Goal: Complete application form: Complete application form

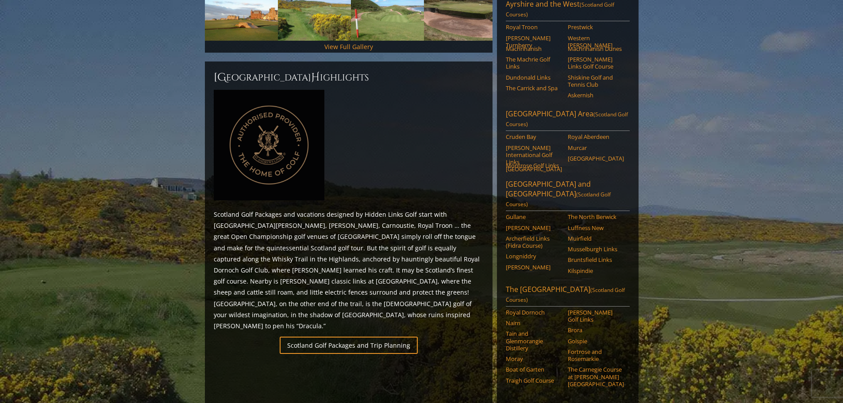
scroll to position [352, 0]
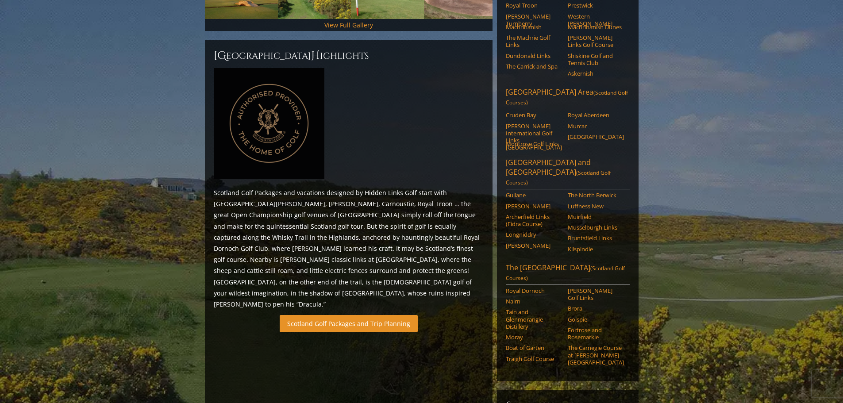
click at [346, 315] on link "Scotland Golf Packages and Trip Planning" at bounding box center [349, 323] width 138 height 17
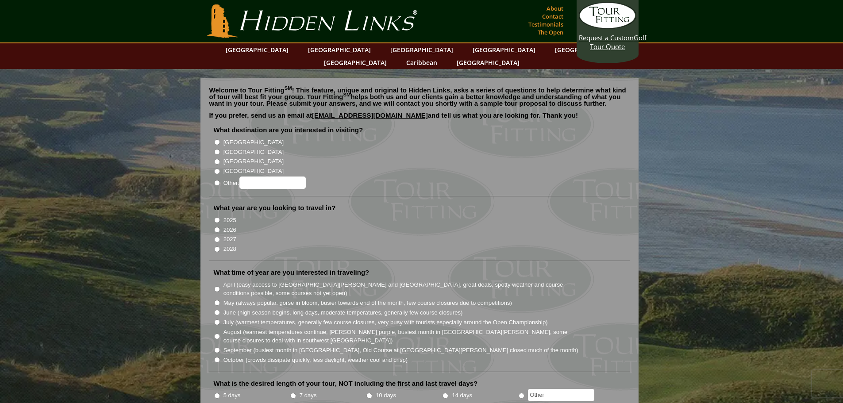
click at [216, 149] on input "[GEOGRAPHIC_DATA]" at bounding box center [217, 152] width 6 height 6
radio input "true"
click at [218, 227] on input "2026" at bounding box center [217, 230] width 6 height 6
radio input "true"
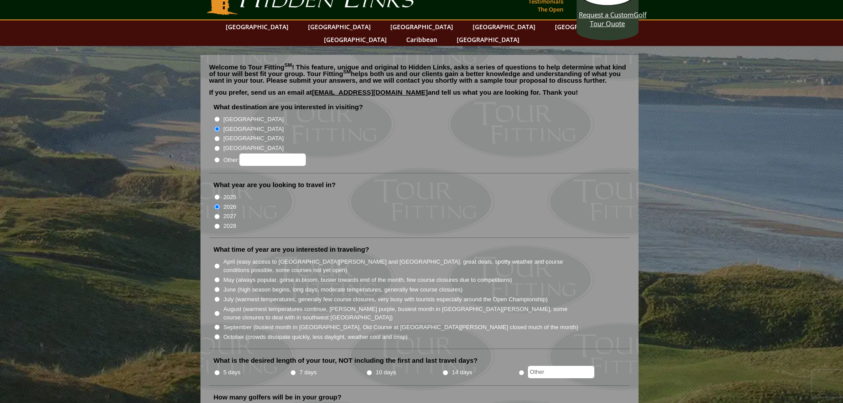
scroll to position [31, 0]
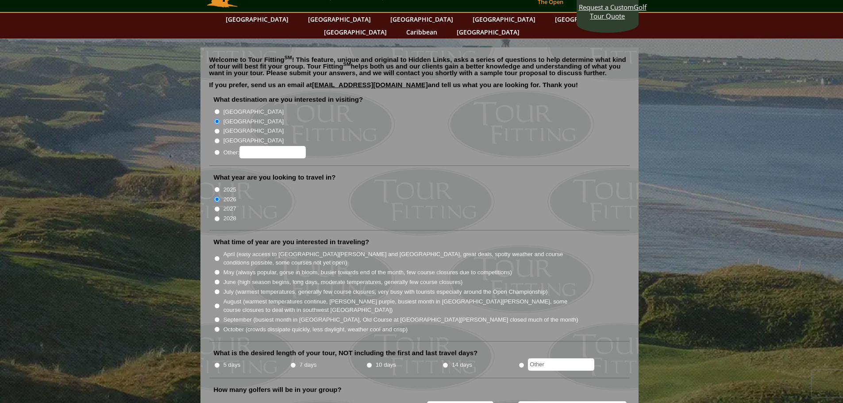
click at [217, 303] on input "August (warmest temperatures continue, [PERSON_NAME] purple, busiest month in […" at bounding box center [217, 306] width 6 height 6
radio input "true"
click at [220, 360] on li "5 days" at bounding box center [252, 365] width 76 height 11
click at [216, 363] on input "5 days" at bounding box center [217, 366] width 6 height 6
radio input "true"
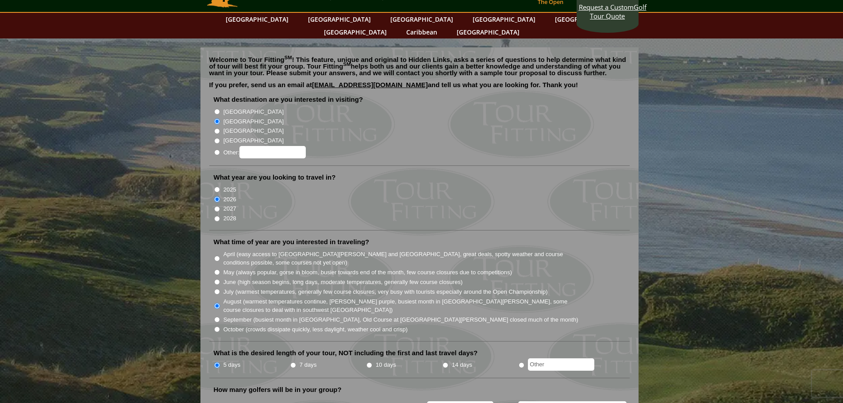
click at [296, 403] on input "4" at bounding box center [299, 408] width 6 height 6
radio input "true"
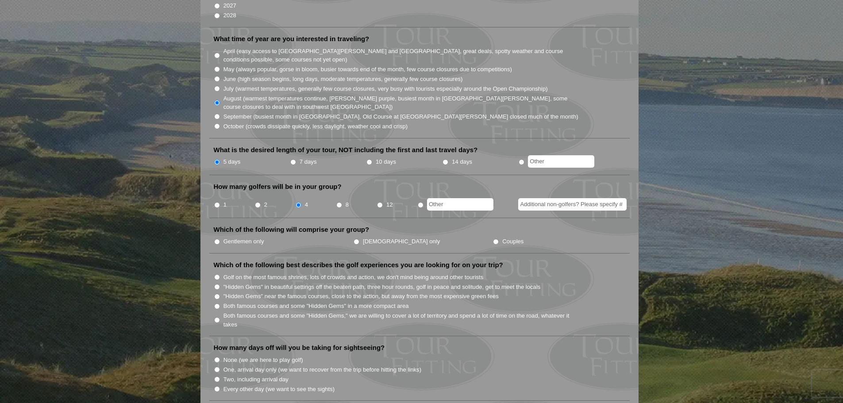
scroll to position [284, 0]
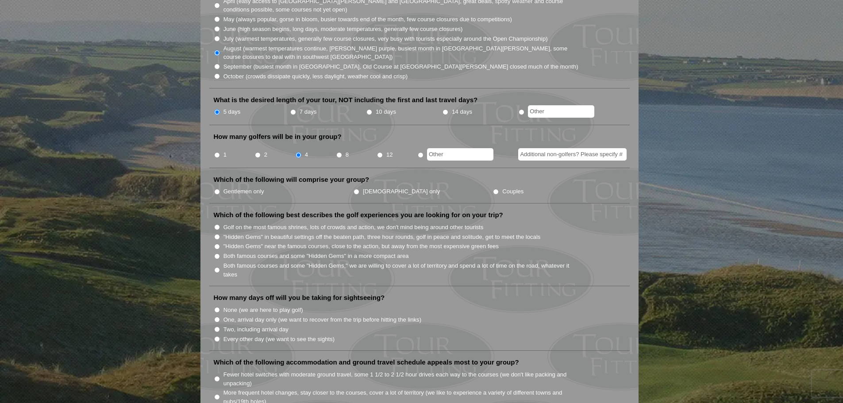
click at [217, 234] on input ""Hidden Gems" in beautiful settings off the beaten path, three hour rounds, gol…" at bounding box center [217, 237] width 6 height 6
radio input "true"
click at [216, 244] on input ""Hidden Gems" near the famous courses, close to the action, but away from the m…" at bounding box center [217, 247] width 6 height 6
radio input "true"
click at [218, 317] on input "One, arrival day only (we want to recover from the trip before hitting the link…" at bounding box center [217, 320] width 6 height 6
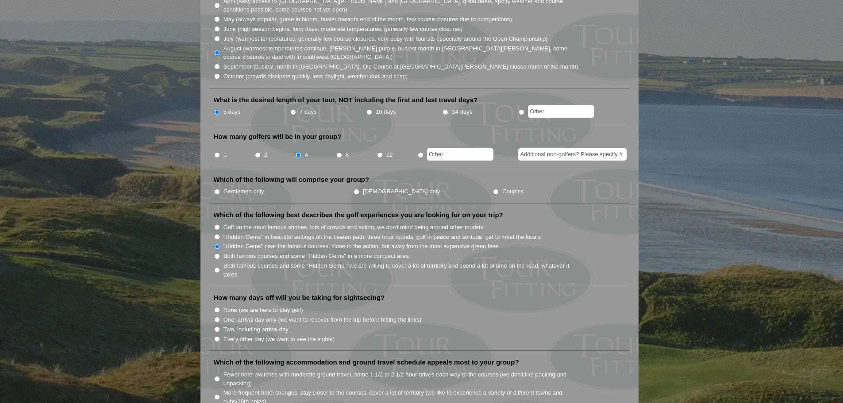
radio input "true"
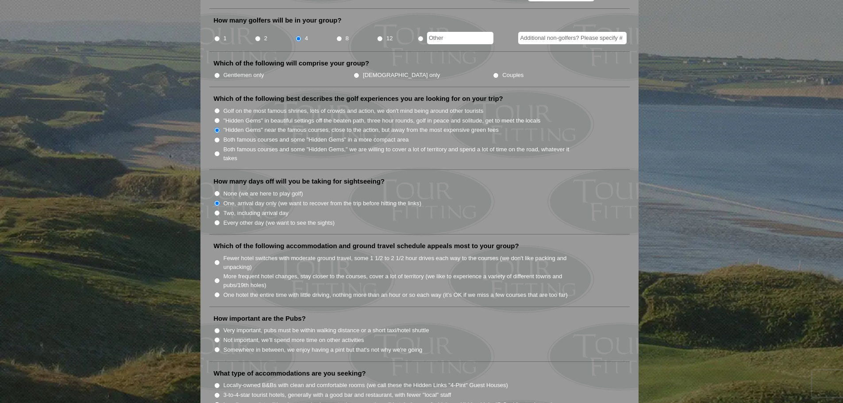
scroll to position [409, 0]
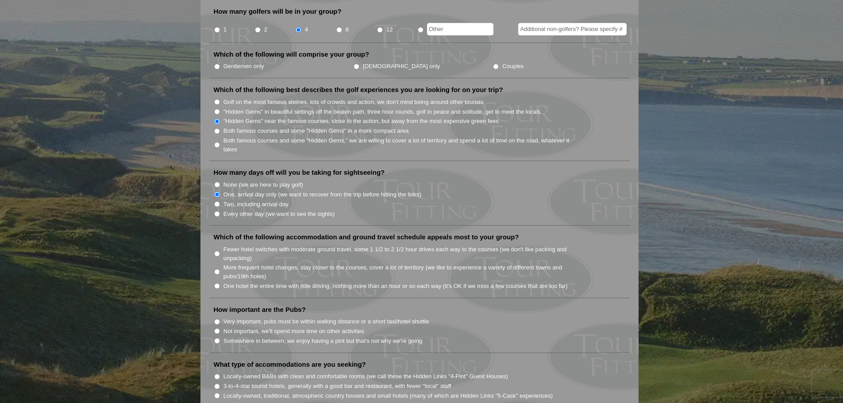
click at [218, 251] on input "Fewer hotel switches with moderate ground travel, some 1 1/2 to 2 1/2 hour driv…" at bounding box center [217, 254] width 6 height 6
radio input "true"
click at [217, 338] on input "Somewhere in between, we enjoy having a pint but that's not why we're going" at bounding box center [217, 341] width 6 height 6
radio input "true"
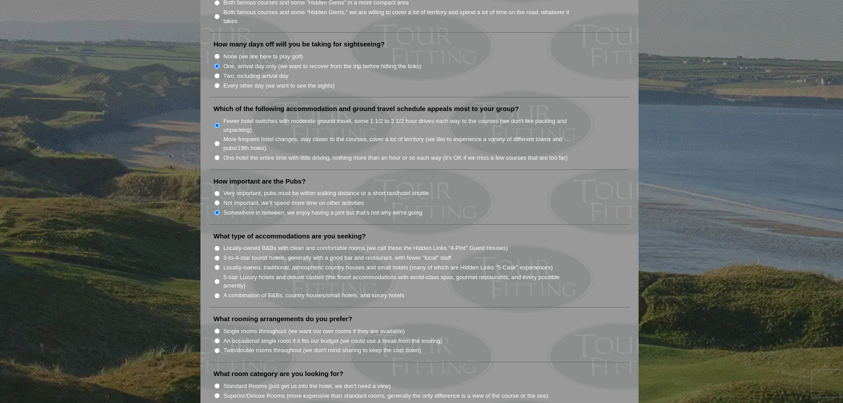
scroll to position [548, 0]
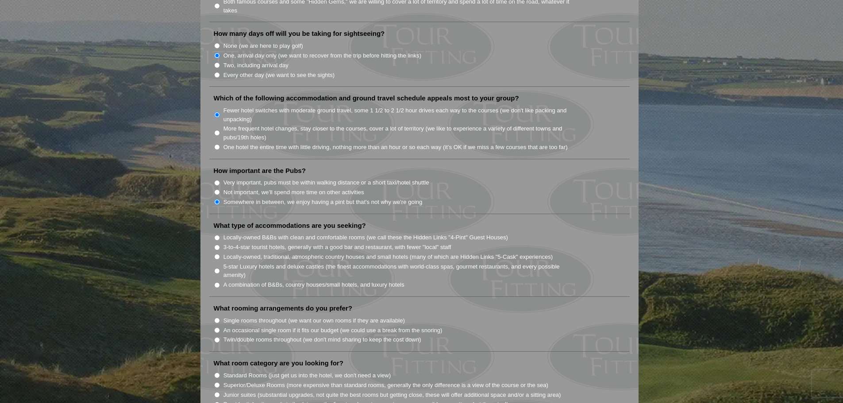
click at [218, 254] on input "Locally-owned, traditional, atmospheric country houses and small hotels (many o…" at bounding box center [217, 257] width 6 height 6
radio input "true"
click at [218, 318] on input "Single rooms throughout (we want our own rooms if they are available)" at bounding box center [217, 321] width 6 height 6
radio input "true"
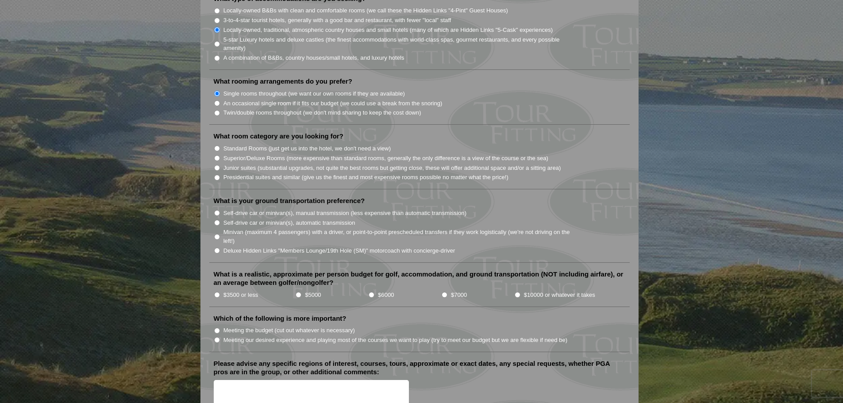
scroll to position [780, 0]
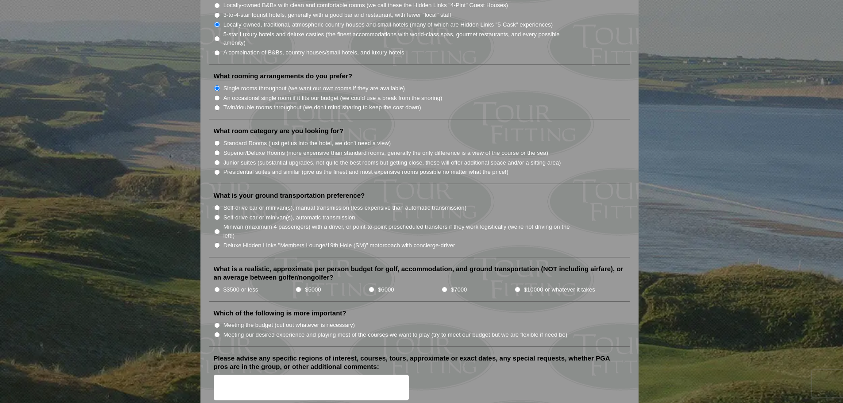
click at [219, 205] on input "Self-drive car or minivan(s), manual transmission (less expensive than automati…" at bounding box center [217, 208] width 6 height 6
radio input "true"
click at [446, 287] on input "$7000" at bounding box center [445, 290] width 6 height 6
radio input "true"
click at [216, 332] on input "Meeting our desired experience and playing most of the courses we want to play …" at bounding box center [217, 335] width 6 height 6
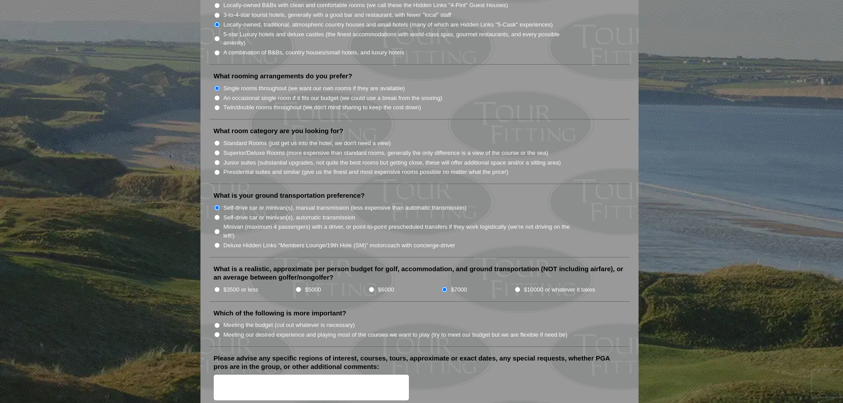
radio input "true"
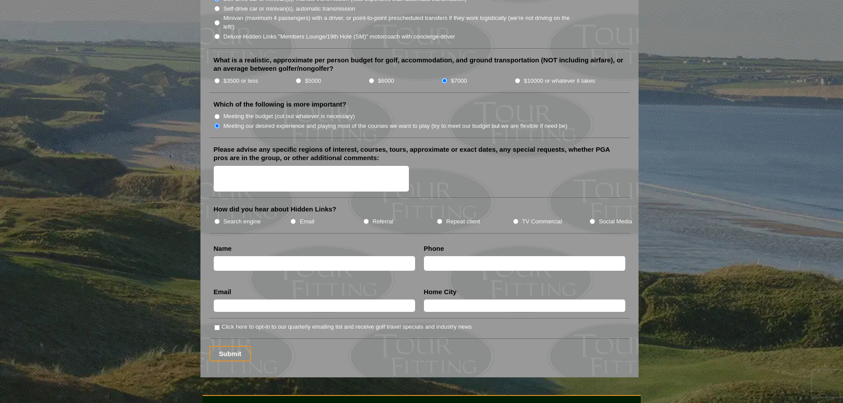
scroll to position [1057, 0]
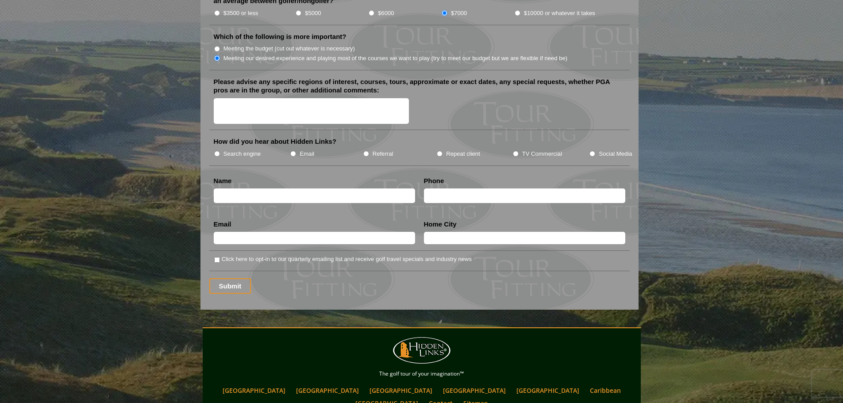
click at [294, 189] on input "text" at bounding box center [314, 196] width 201 height 15
type input "[PERSON_NAME]"
type input "3023833467"
type input "[PERSON_NAME][EMAIL_ADDRESS][PERSON_NAME][DOMAIN_NAME]"
type input "Lewes"
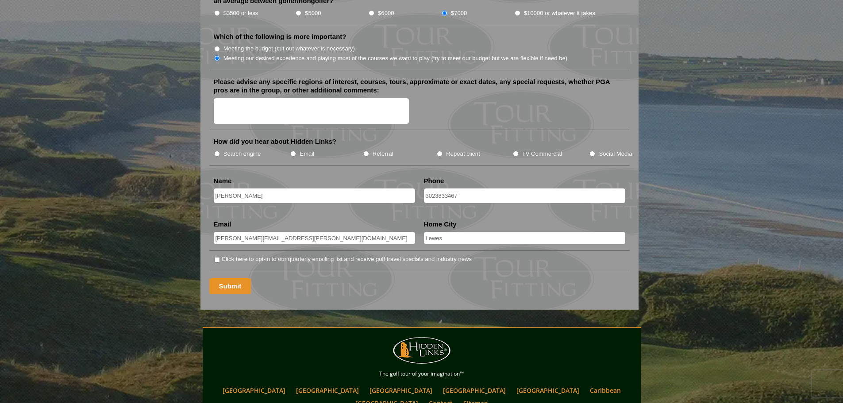
click at [225, 278] on input "Submit" at bounding box center [230, 285] width 42 height 15
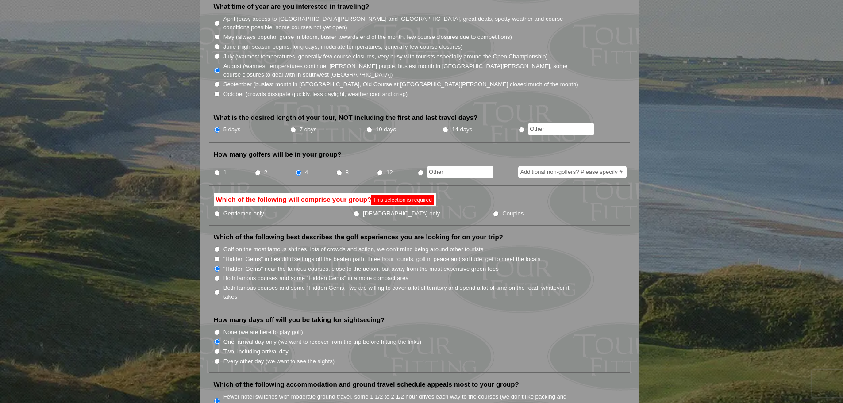
click at [217, 211] on input "Gentlemen only" at bounding box center [217, 214] width 6 height 6
radio input "true"
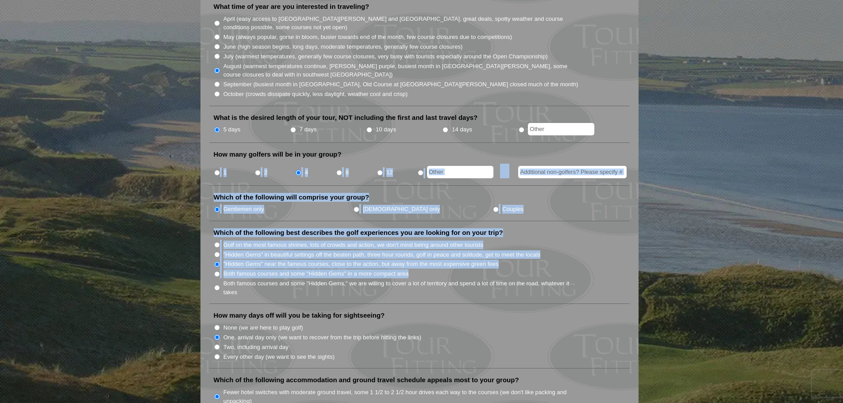
drag, startPoint x: 841, startPoint y: 138, endPoint x: 849, endPoint y: 259, distance: 122.0
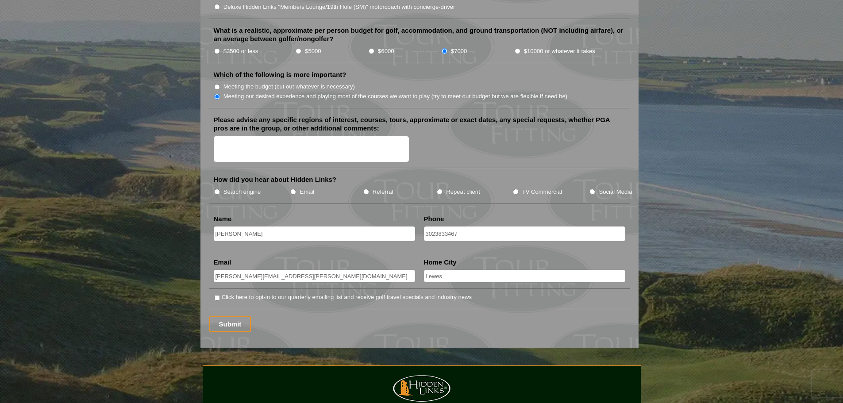
scroll to position [1022, 0]
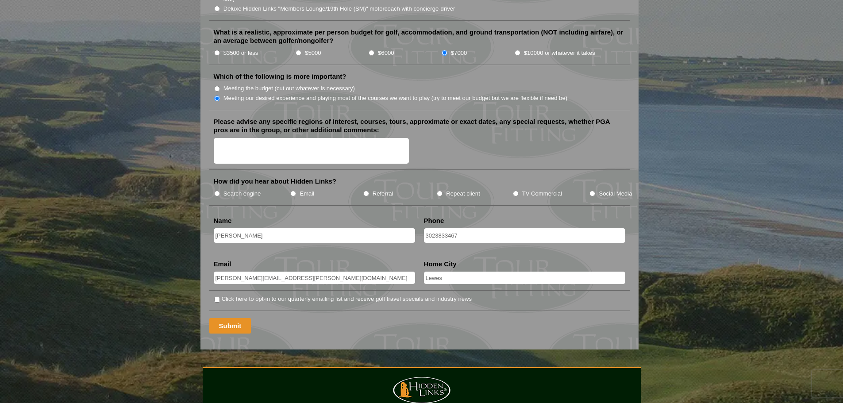
click at [235, 318] on input "Submit" at bounding box center [230, 325] width 42 height 15
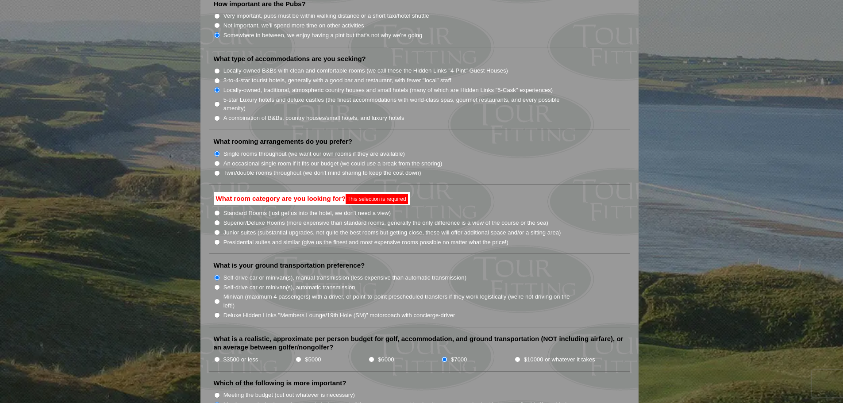
click at [217, 220] on input "Superior/Deluxe Rooms (more expensive than standard rooms, generally the only d…" at bounding box center [217, 223] width 6 height 6
radio input "true"
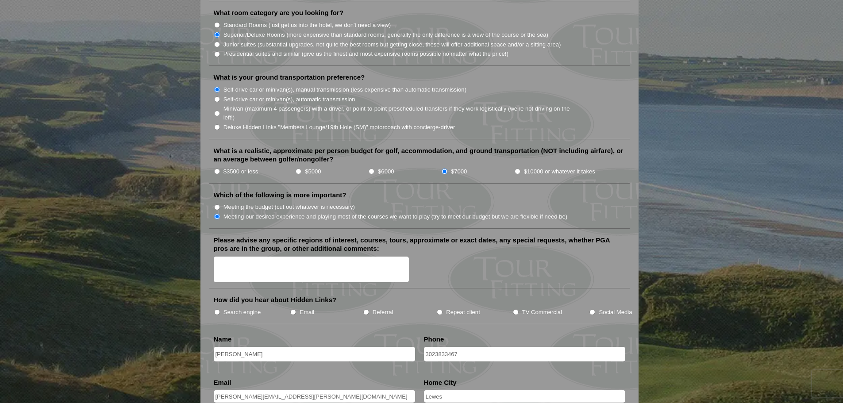
scroll to position [1159, 0]
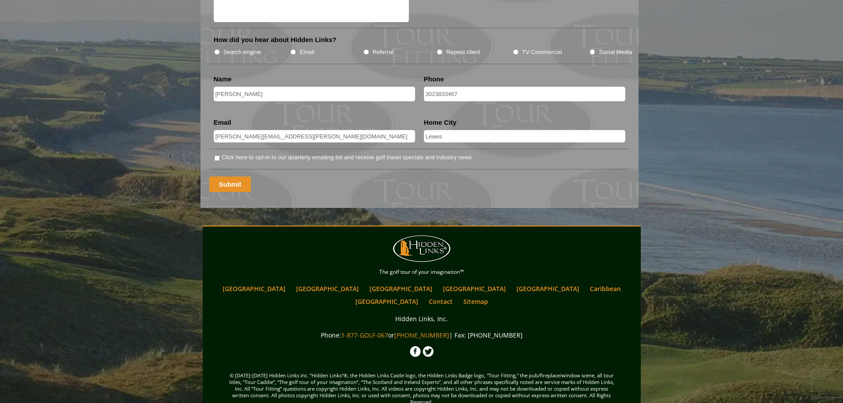
click at [231, 177] on input "Submit" at bounding box center [230, 184] width 42 height 15
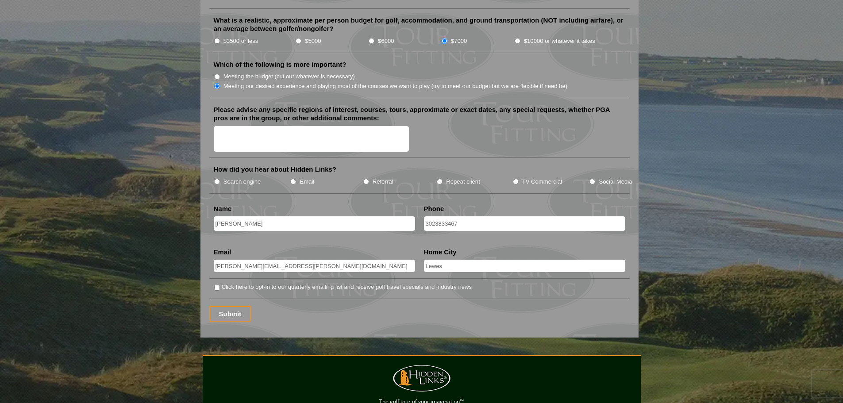
scroll to position [1070, 0]
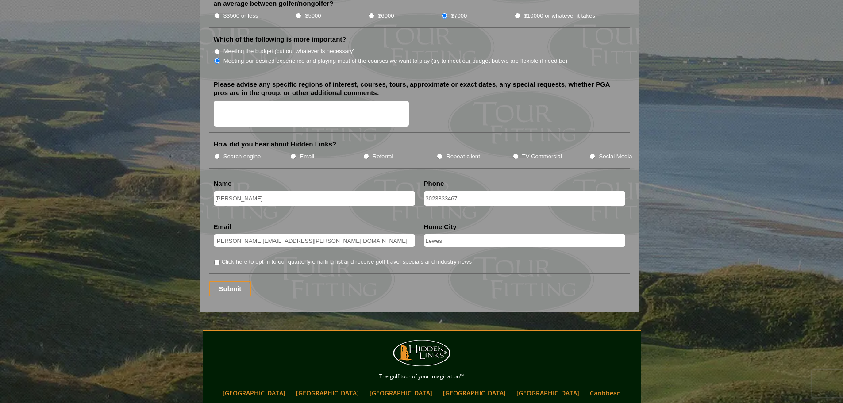
click at [223, 258] on label "Click here to opt-in to our quarterly emailing list and receive golf travel spe…" at bounding box center [347, 262] width 250 height 9
click at [220, 260] on input "Click here to opt-in to our quarterly emailing list and receive golf travel spe…" at bounding box center [217, 263] width 6 height 6
click at [217, 260] on input "Click here to opt-in to our quarterly emailing list and receive golf travel spe…" at bounding box center [217, 263] width 6 height 6
checkbox input "false"
click at [230, 281] on input "Submit" at bounding box center [230, 288] width 42 height 15
